Goal: Find specific page/section

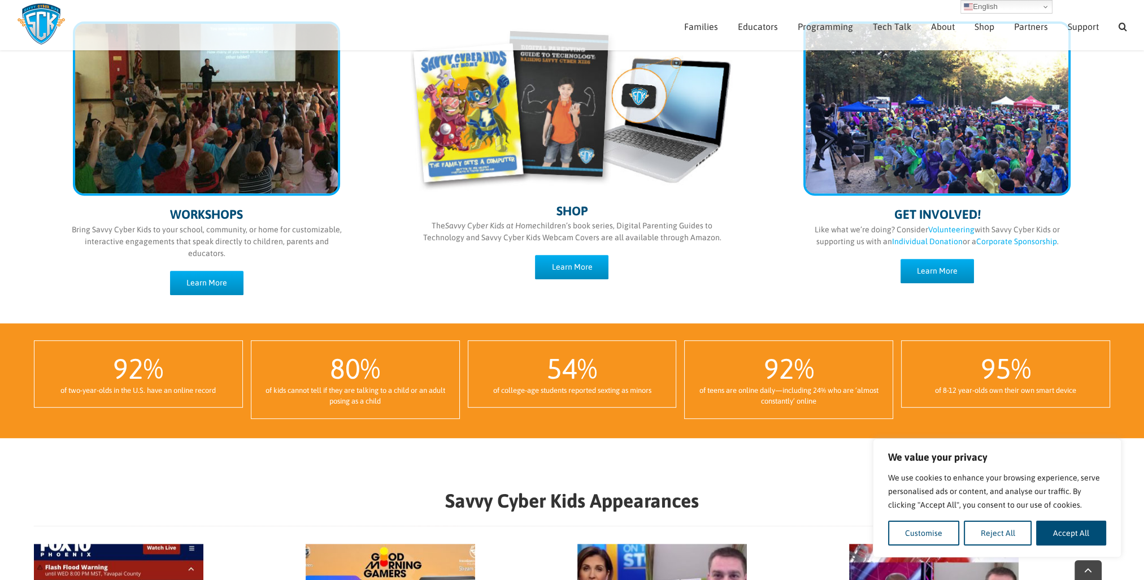
scroll to position [649, 0]
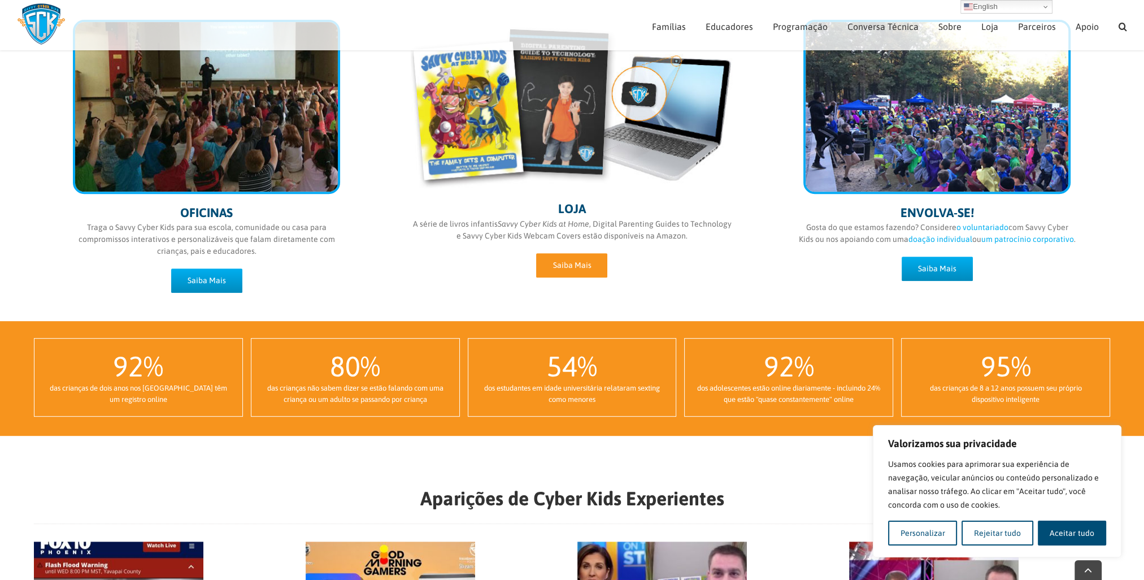
click at [572, 265] on span "Saiba Mais" at bounding box center [572, 266] width 38 height 10
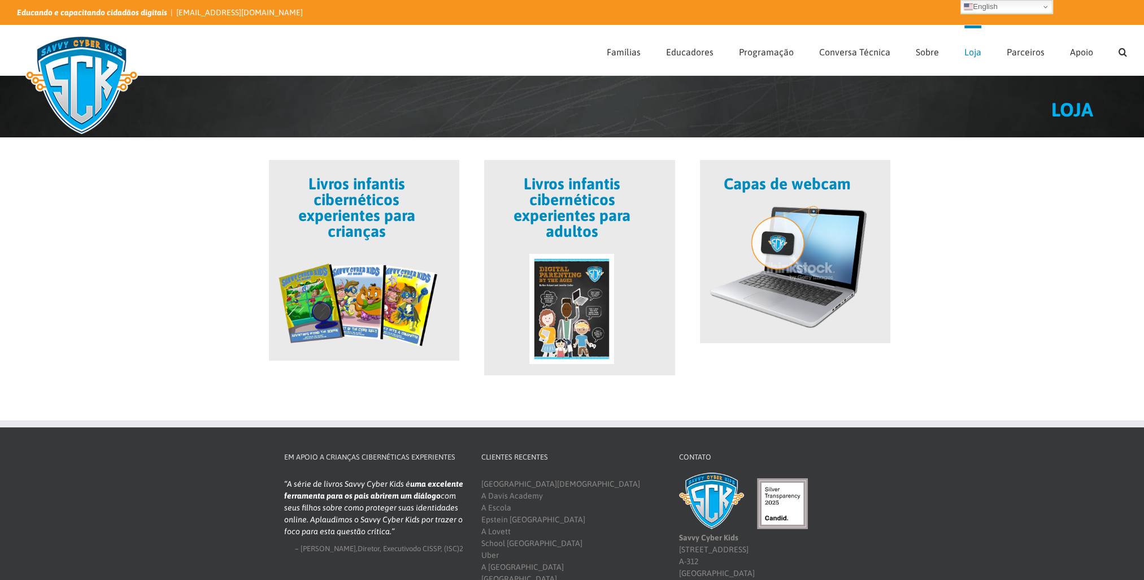
click at [359, 314] on span at bounding box center [364, 260] width 190 height 201
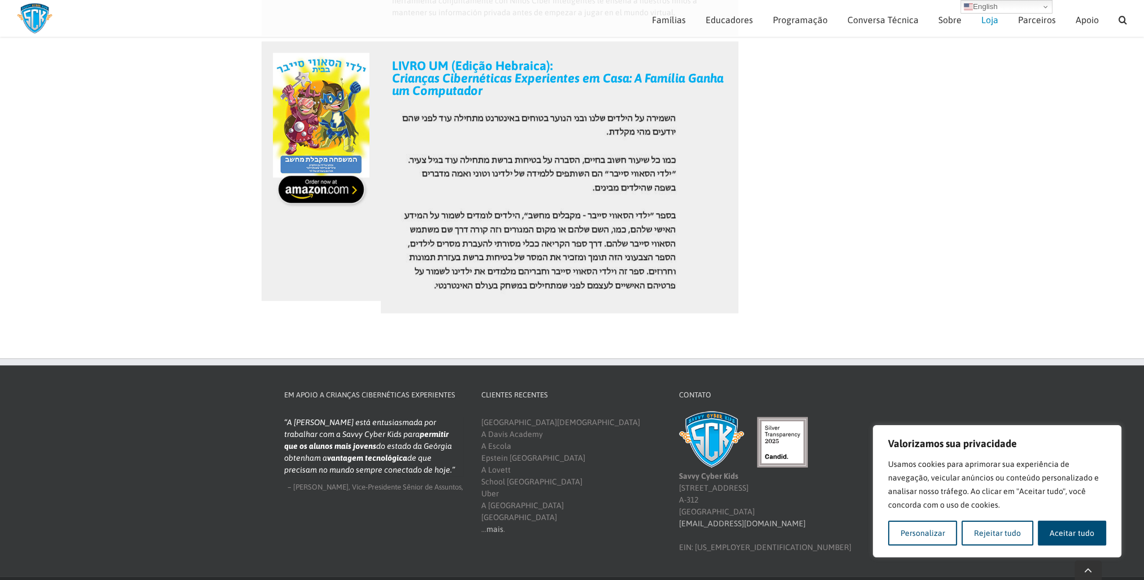
scroll to position [1806, 0]
